Goal: Task Accomplishment & Management: Use online tool/utility

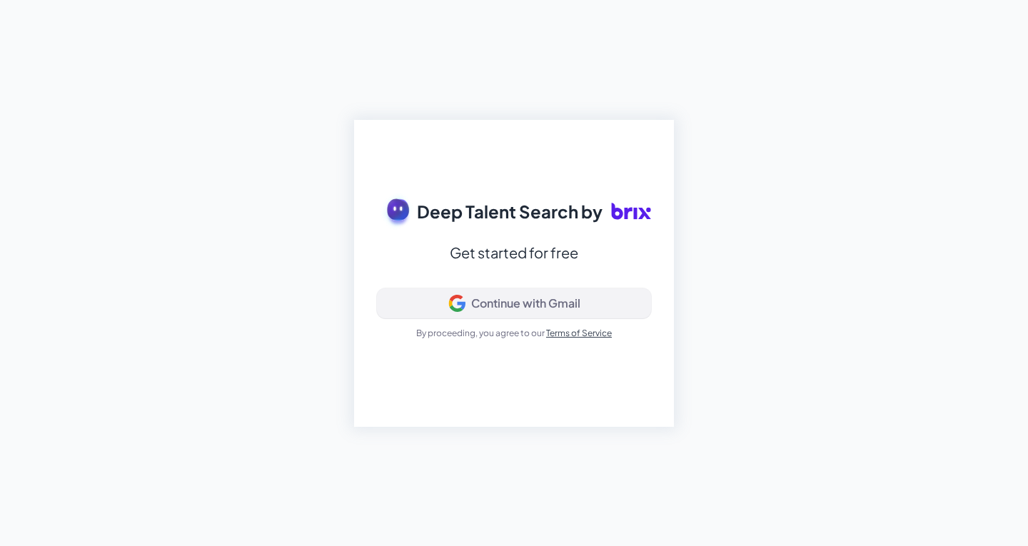
click at [541, 310] on div "Continue with Gmail" at bounding box center [514, 303] width 250 height 17
click at [731, 191] on div "Deep Talent Search by Get started for free Signing in... By proceeding, you agr…" at bounding box center [514, 273] width 1028 height 546
